Goal: Transaction & Acquisition: Book appointment/travel/reservation

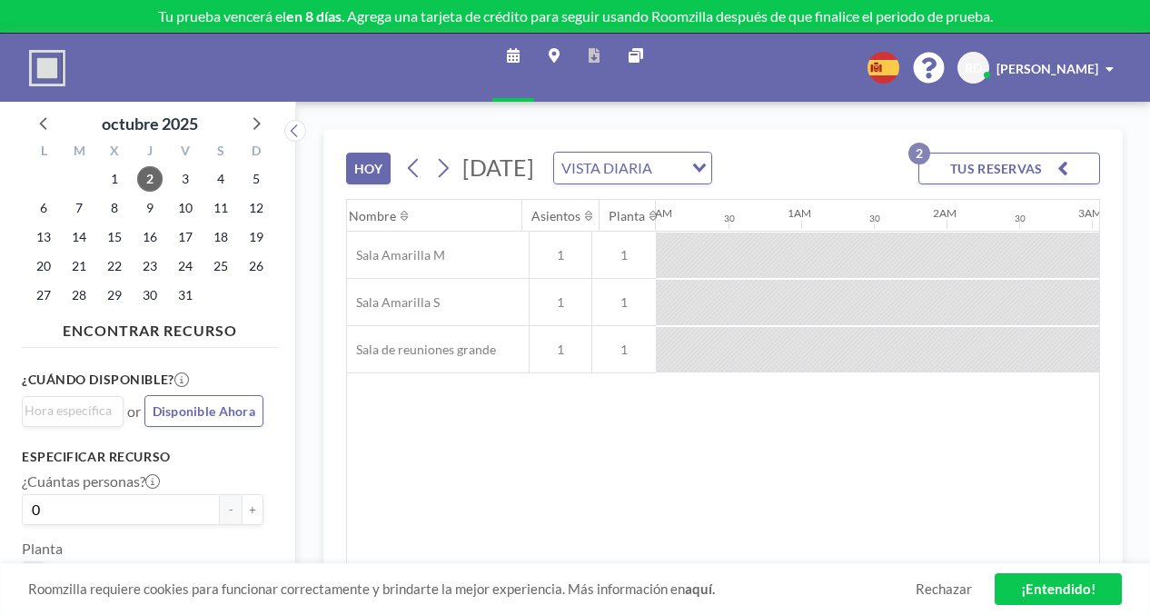
scroll to position [0, 1299]
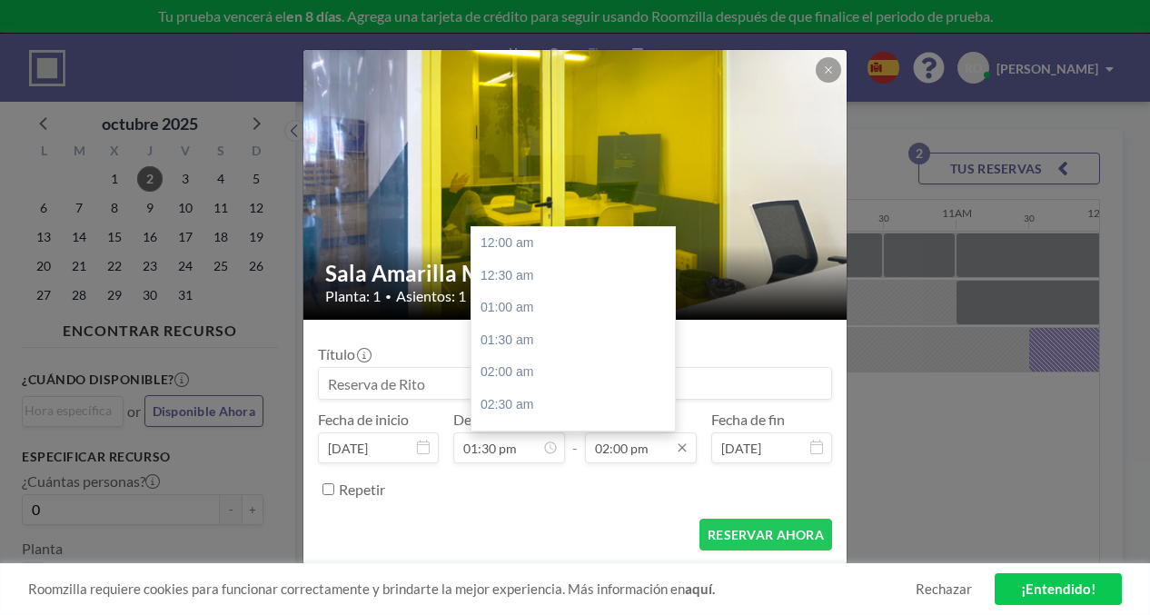
scroll to position [812, 0]
click at [537, 385] on div "03:00 pm" at bounding box center [575, 401] width 209 height 33
type input "03:00 pm"
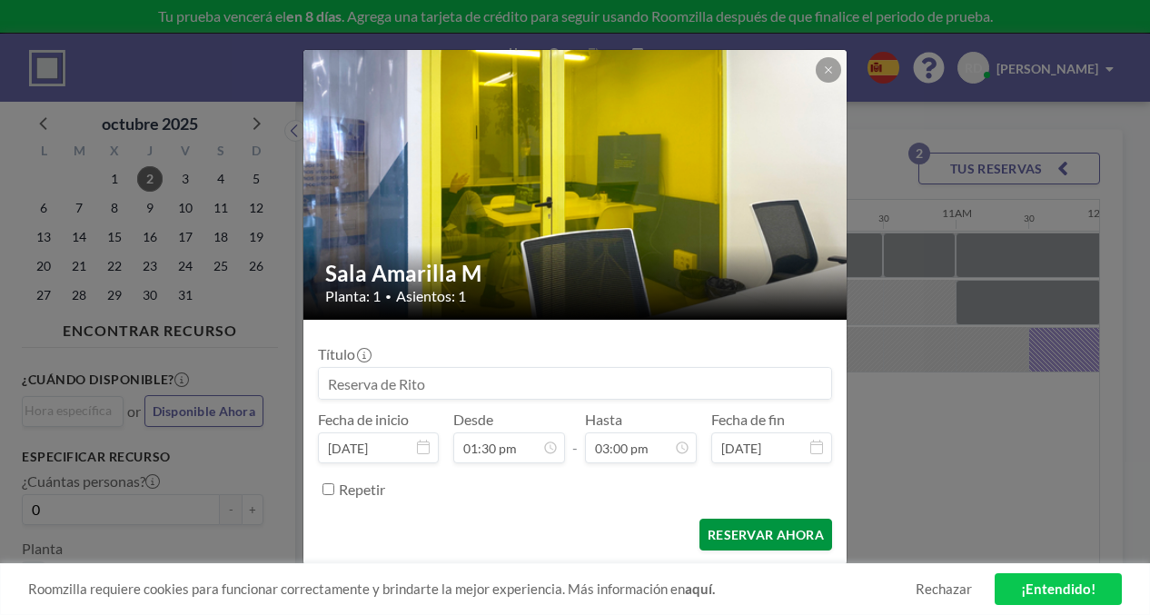
click at [728, 519] on button "RESERVAR AHORA" at bounding box center [765, 535] width 133 height 32
